Goal: Navigation & Orientation: Find specific page/section

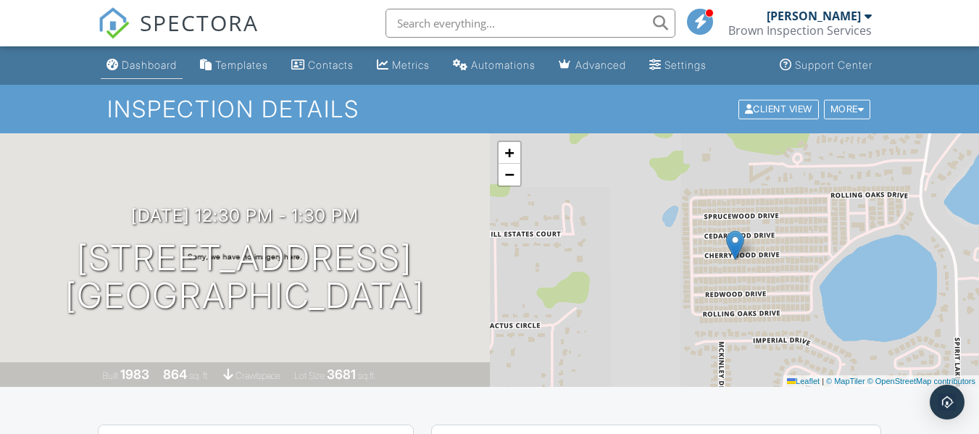
click at [153, 63] on div "Dashboard" at bounding box center [149, 65] width 55 height 12
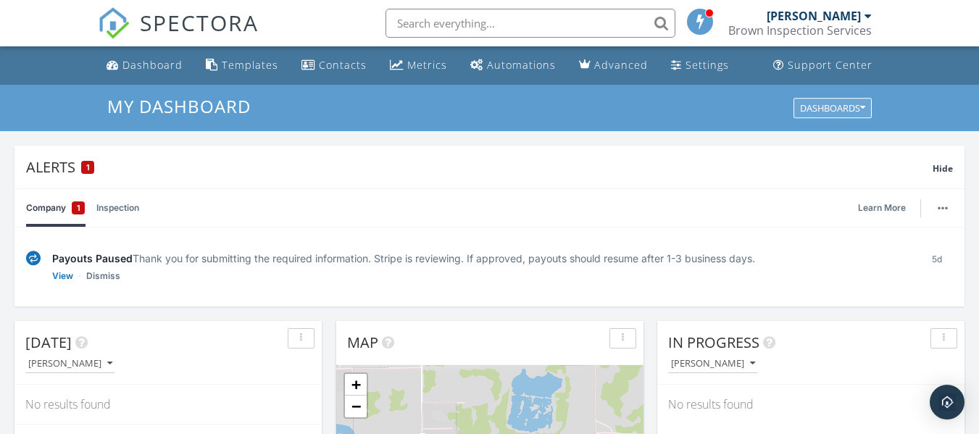
click at [856, 106] on div "Dashboards" at bounding box center [832, 108] width 65 height 10
click at [951, 112] on div "My Dashboard Dashboards" at bounding box center [489, 108] width 979 height 46
click at [870, 14] on div at bounding box center [867, 16] width 7 height 12
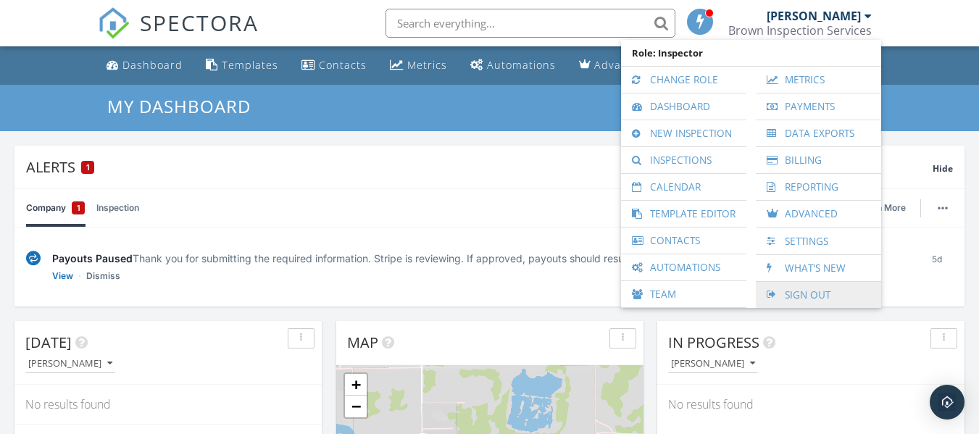
click at [839, 291] on link "Sign Out" at bounding box center [818, 295] width 111 height 26
